Goal: Task Accomplishment & Management: Use online tool/utility

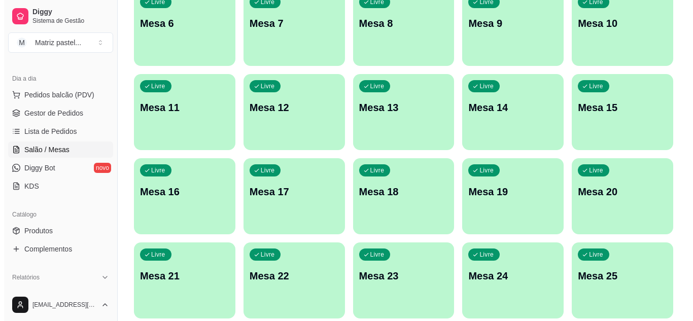
scroll to position [242, 0]
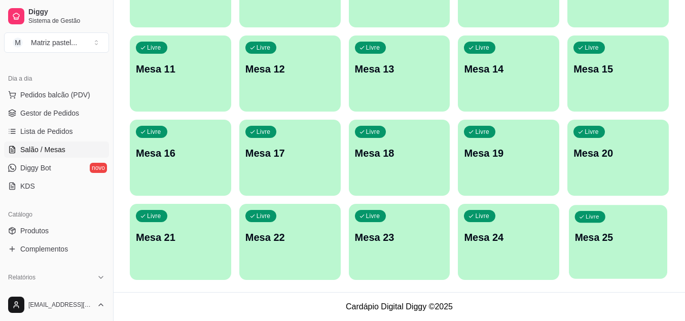
click at [629, 260] on div "Livre Mesa 25" at bounding box center [618, 236] width 98 height 62
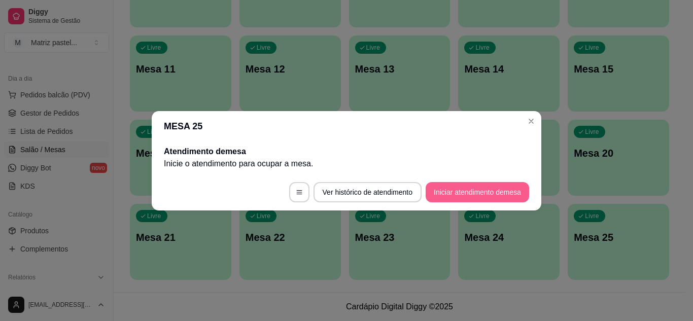
click at [450, 202] on button "Iniciar atendimento de mesa" at bounding box center [476, 192] width 103 height 20
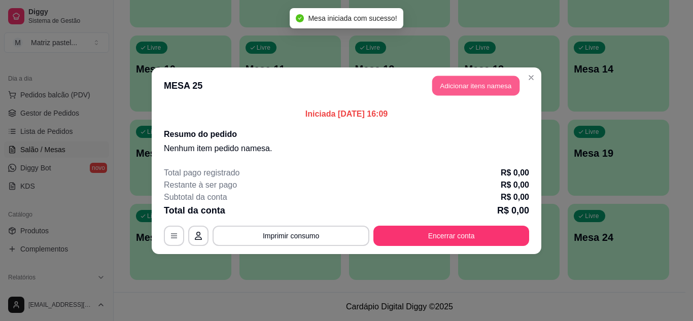
click at [460, 82] on button "Adicionar itens na mesa" at bounding box center [475, 86] width 87 height 20
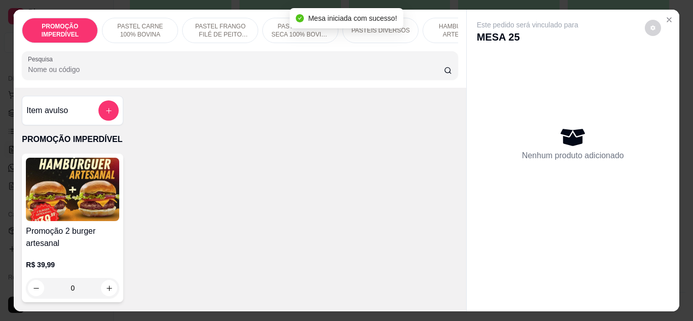
click at [169, 69] on input "Pesquisa" at bounding box center [236, 69] width 416 height 10
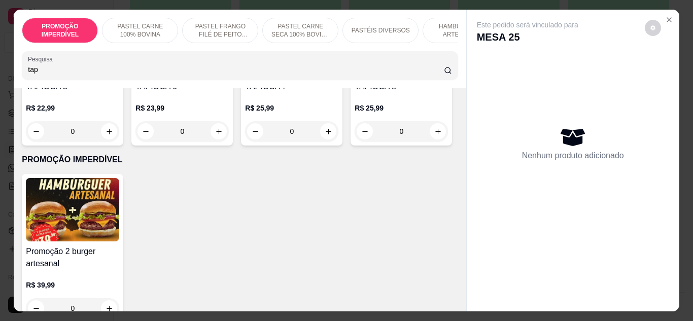
scroll to position [304, 0]
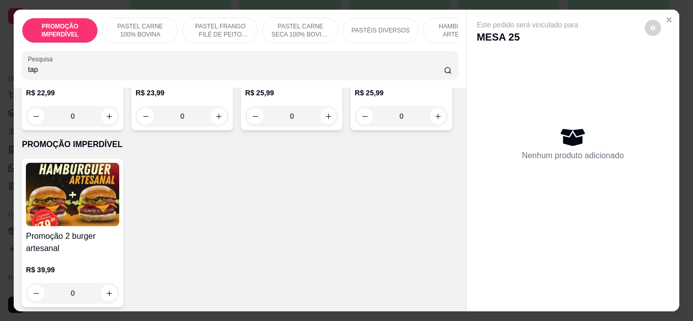
type input "tap"
click at [354, 126] on div "0" at bounding box center [400, 116] width 93 height 20
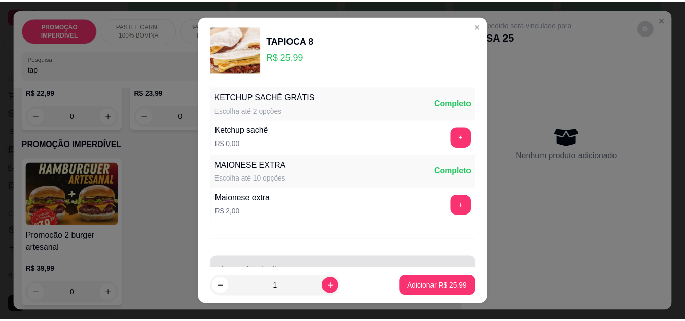
scroll to position [522, 0]
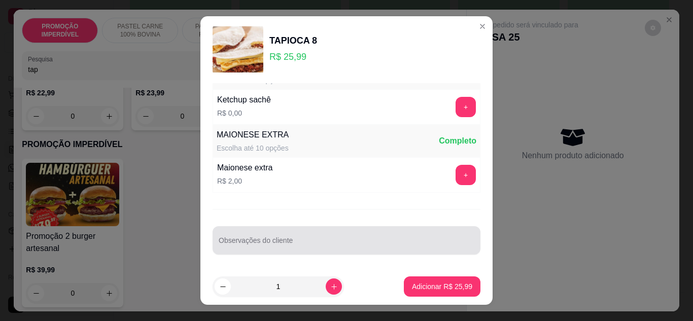
click at [257, 244] on input "Observações do cliente" at bounding box center [347, 244] width 256 height 10
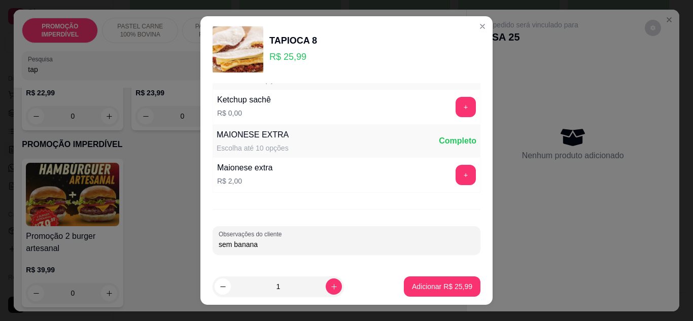
type input "sem banana"
click at [420, 280] on button "Adicionar R$ 25,99" at bounding box center [442, 287] width 75 height 20
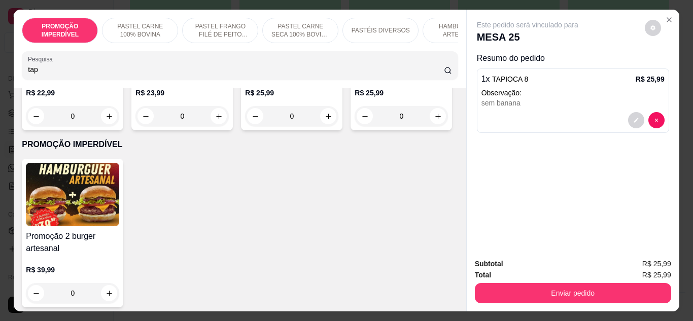
click at [507, 276] on div "Total R$ 25,99" at bounding box center [573, 274] width 196 height 11
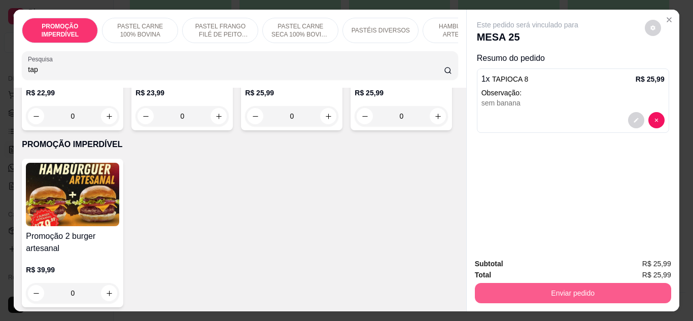
click at [522, 288] on button "Enviar pedido" at bounding box center [573, 293] width 196 height 20
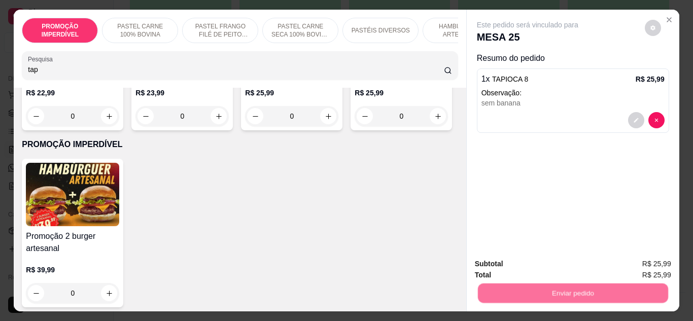
click at [516, 269] on button "Não registrar e enviar pedido" at bounding box center [538, 264] width 105 height 19
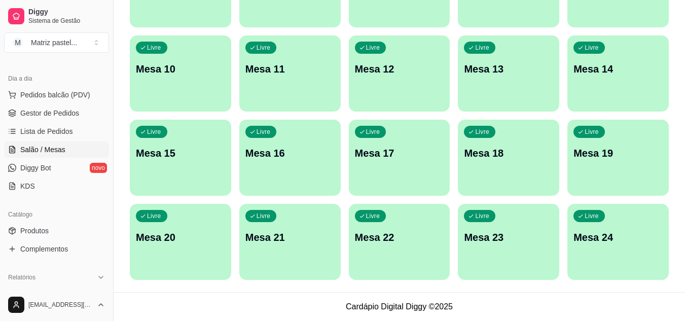
scroll to position [90, 0]
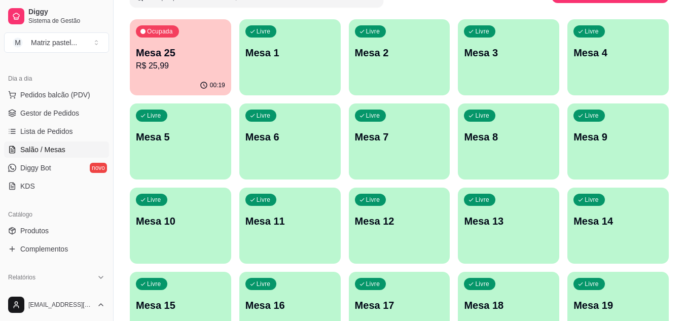
click at [174, 62] on p "R$ 25,99" at bounding box center [180, 66] width 89 height 12
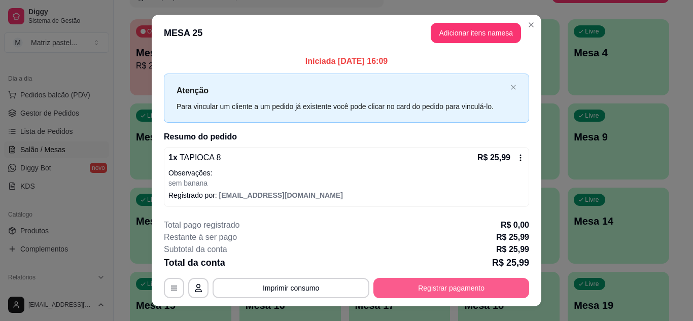
click at [421, 294] on button "Registrar pagamento" at bounding box center [451, 288] width 156 height 20
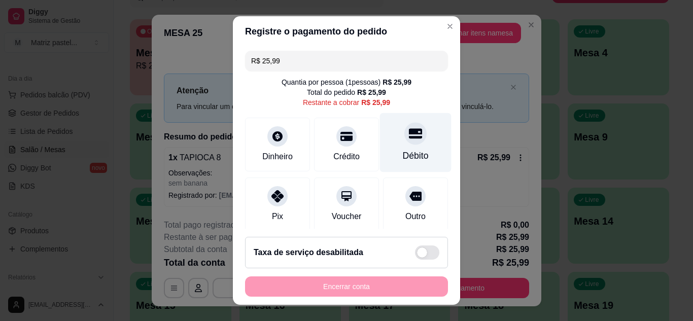
click at [388, 144] on div "Débito" at bounding box center [415, 142] width 71 height 59
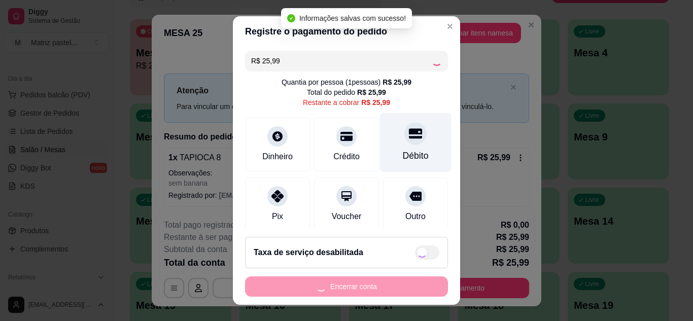
type input "R$ 0,00"
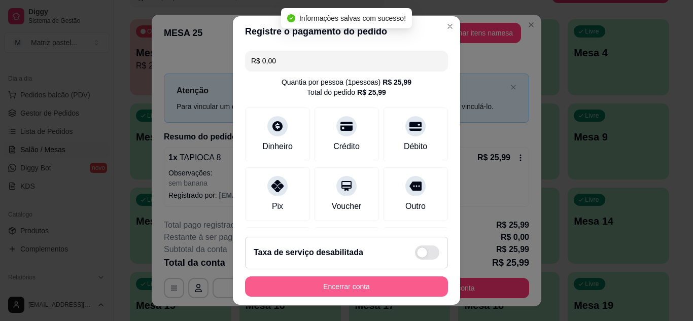
click at [355, 293] on button "Encerrar conta" at bounding box center [346, 286] width 203 height 20
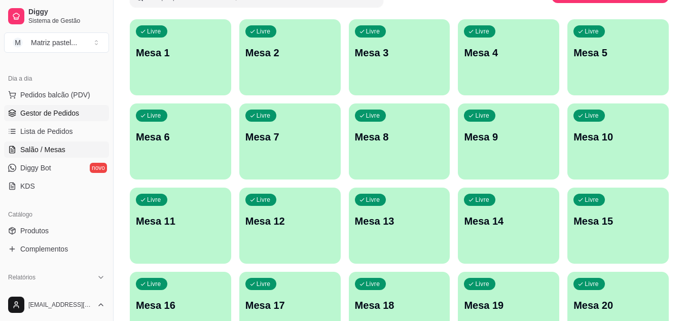
click at [23, 117] on span "Gestor de Pedidos" at bounding box center [49, 113] width 59 height 10
